Goal: Information Seeking & Learning: Learn about a topic

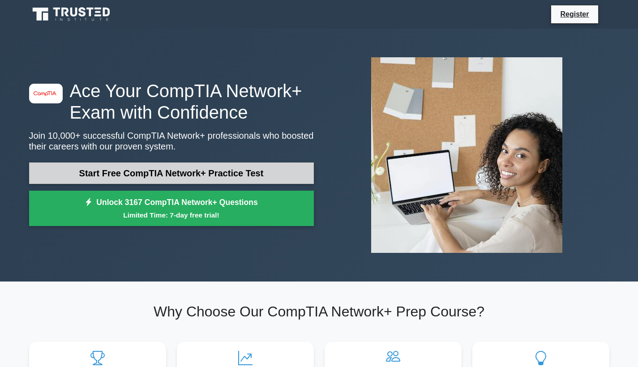
click at [192, 174] on link "Start Free CompTIA Network+ Practice Test" at bounding box center [171, 173] width 285 height 21
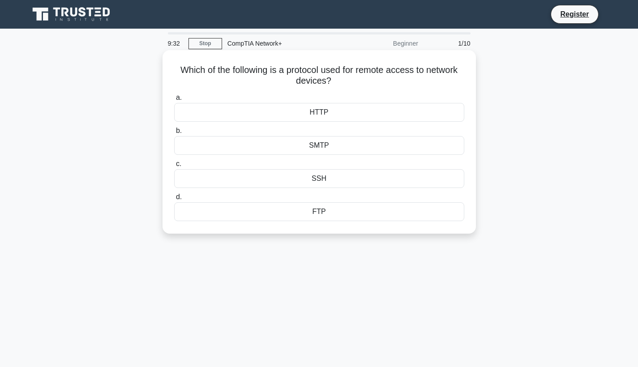
click at [216, 183] on div "SSH" at bounding box center [319, 178] width 290 height 19
click at [174, 167] on input "c. SSH" at bounding box center [174, 164] width 0 height 6
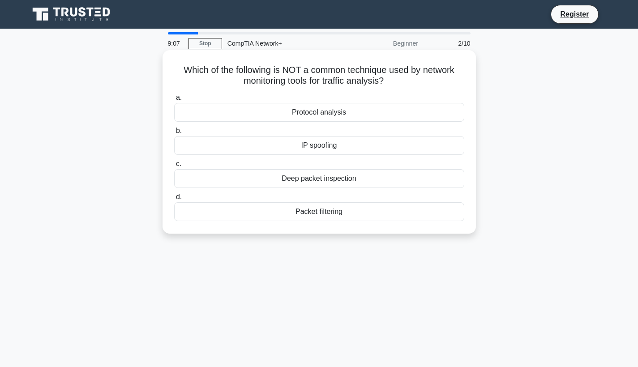
click at [213, 140] on div "IP spoofing" at bounding box center [319, 145] width 290 height 19
click at [174, 134] on input "b. IP spoofing" at bounding box center [174, 131] width 0 height 6
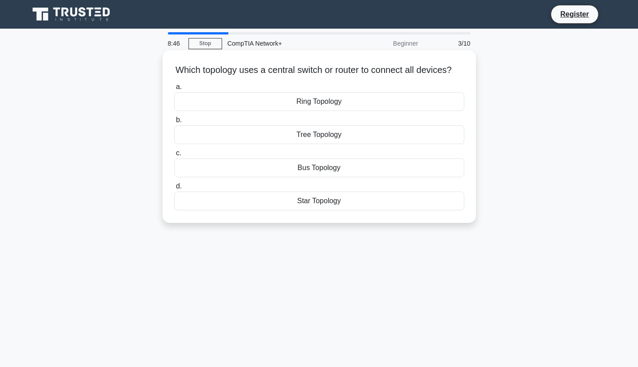
click at [231, 103] on div "Ring Topology" at bounding box center [319, 101] width 290 height 19
click at [174, 90] on input "a. Ring Topology" at bounding box center [174, 87] width 0 height 6
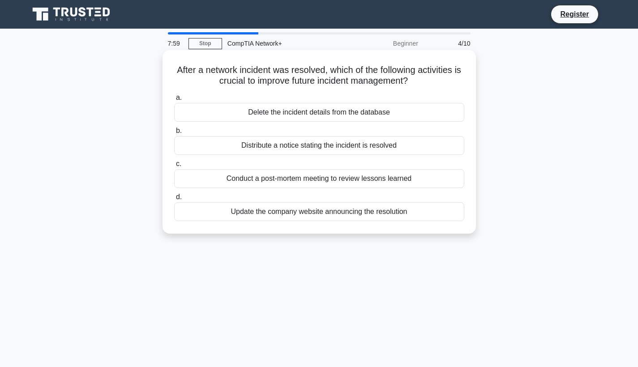
click at [283, 181] on div "Conduct a post-mortem meeting to review lessons learned" at bounding box center [319, 178] width 290 height 19
click at [174, 167] on input "c. Conduct a post-mortem meeting to review lessons learned" at bounding box center [174, 164] width 0 height 6
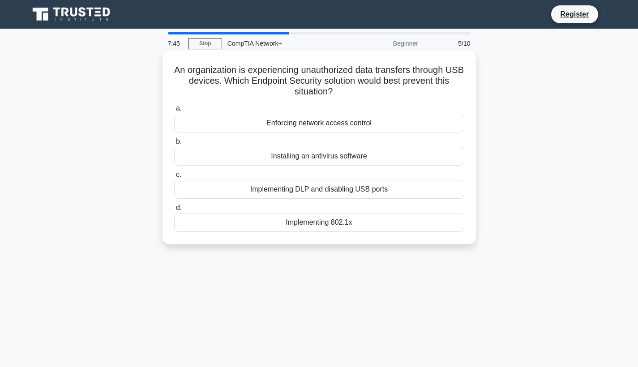
click at [279, 189] on div "Implementing DLP and disabling USB ports" at bounding box center [319, 189] width 290 height 19
click at [174, 178] on input "c. Implementing DLP and disabling USB ports" at bounding box center [174, 175] width 0 height 6
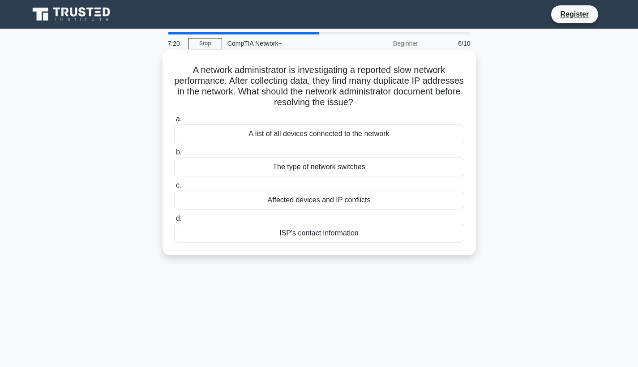
click at [295, 140] on div "A list of all devices connected to the network" at bounding box center [319, 133] width 290 height 19
click at [174, 122] on input "a. A list of all devices connected to the network" at bounding box center [174, 119] width 0 height 6
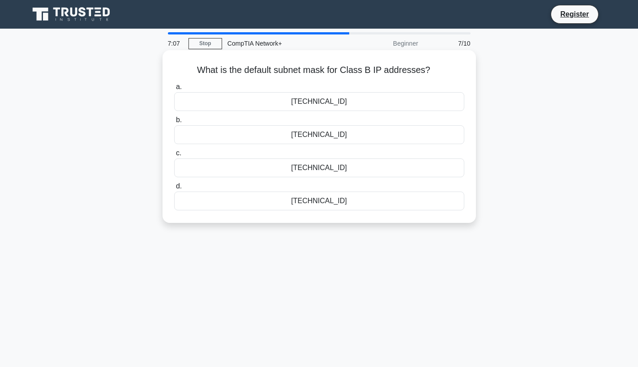
click at [309, 203] on div "[TECHNICAL_ID]" at bounding box center [319, 201] width 290 height 19
click at [174, 189] on input "d. [TECHNICAL_ID]" at bounding box center [174, 187] width 0 height 6
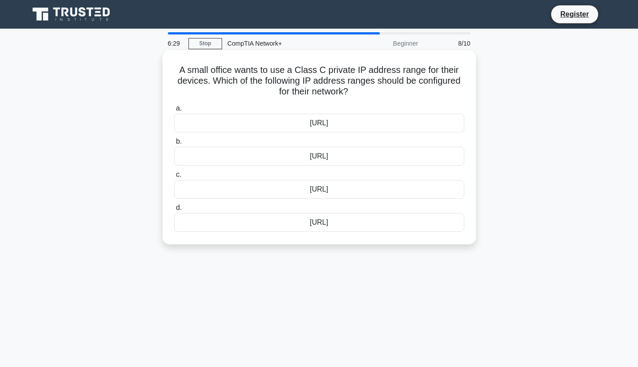
click at [332, 159] on div "[URL]" at bounding box center [319, 156] width 290 height 19
click at [174, 145] on input "b. [URL]" at bounding box center [174, 142] width 0 height 6
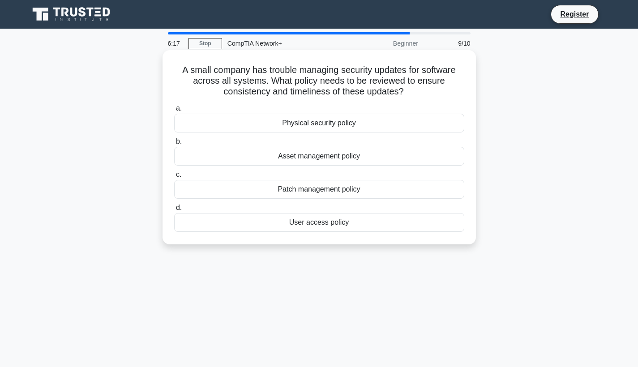
click at [318, 189] on div "Patch management policy" at bounding box center [319, 189] width 290 height 19
click at [174, 178] on input "c. Patch management policy" at bounding box center [174, 175] width 0 height 6
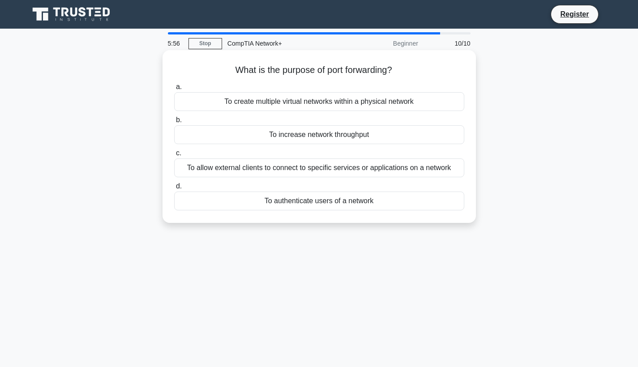
click at [318, 102] on div "To create multiple virtual networks within a physical network" at bounding box center [319, 101] width 290 height 19
click at [174, 90] on input "a. To create multiple virtual networks within a physical network" at bounding box center [174, 87] width 0 height 6
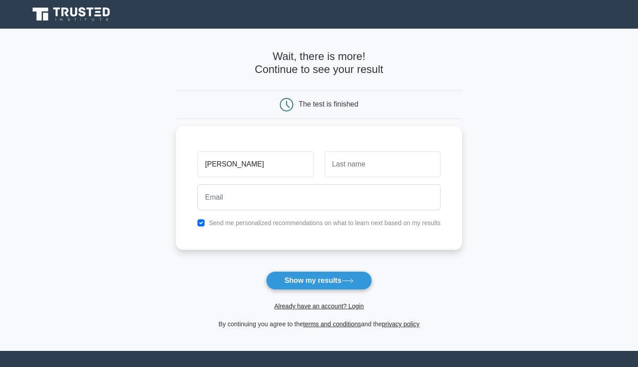
type input "martin"
type input "muganzi"
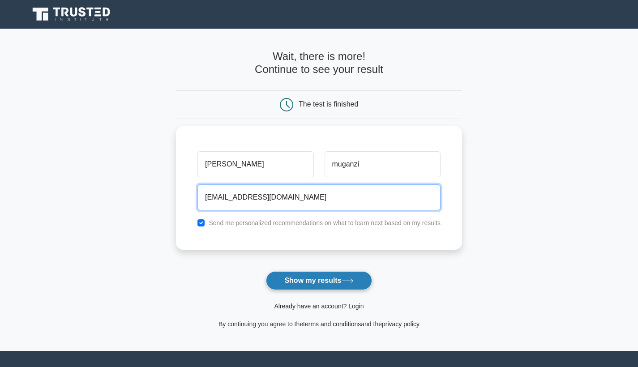
type input "martinlx180@gmail.com"
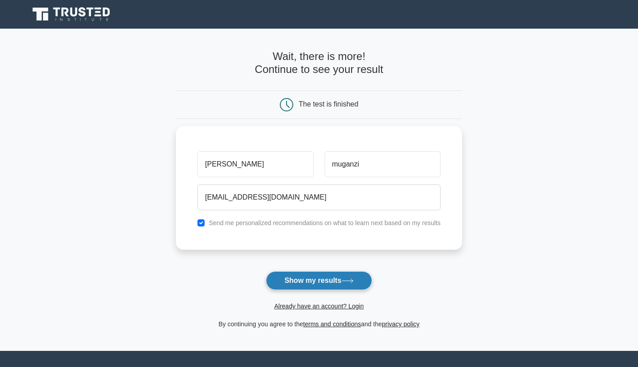
click at [285, 283] on button "Show my results" at bounding box center [319, 280] width 106 height 19
